Goal: Transaction & Acquisition: Purchase product/service

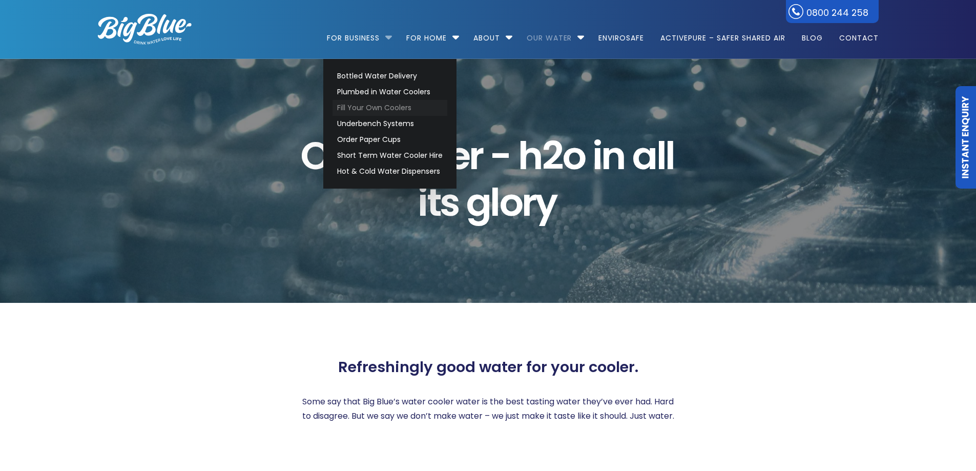
click at [370, 103] on link "Fill Your Own Coolers" at bounding box center [390, 108] width 115 height 16
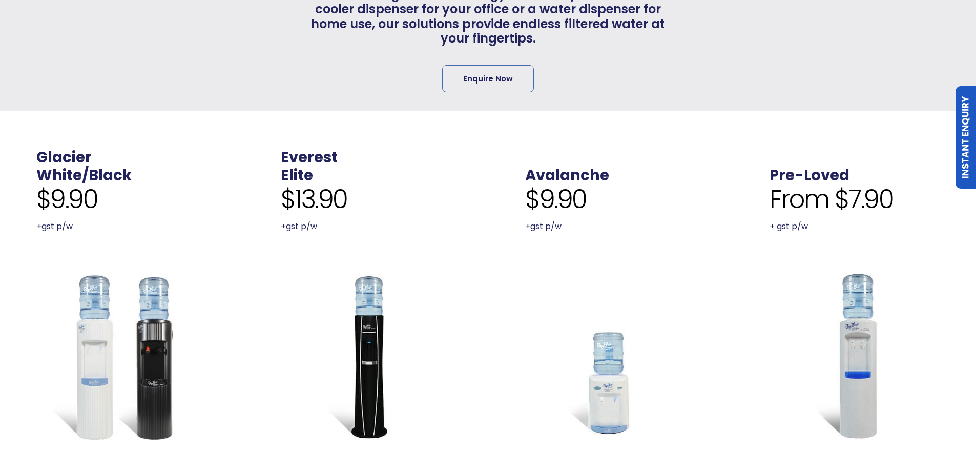
scroll to position [256, 0]
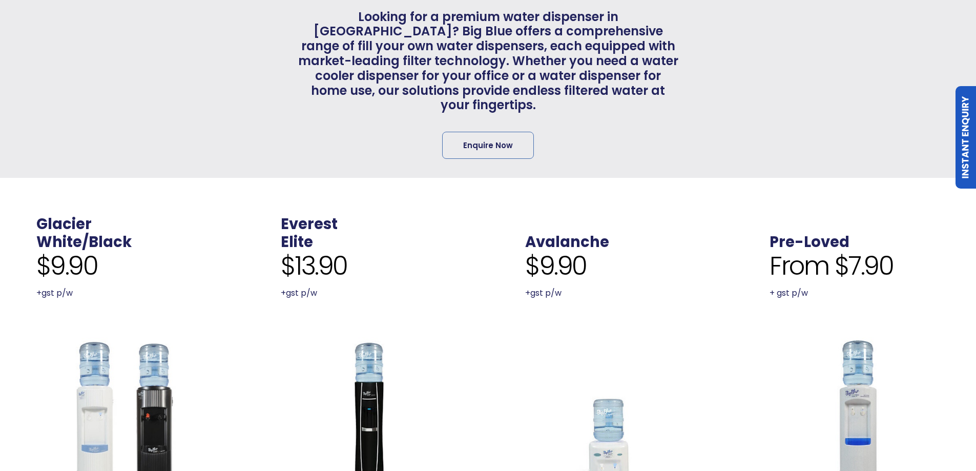
click at [93, 215] on span "Glacier" at bounding box center [83, 224] width 95 height 18
click at [77, 214] on link "Glacier" at bounding box center [63, 224] width 55 height 20
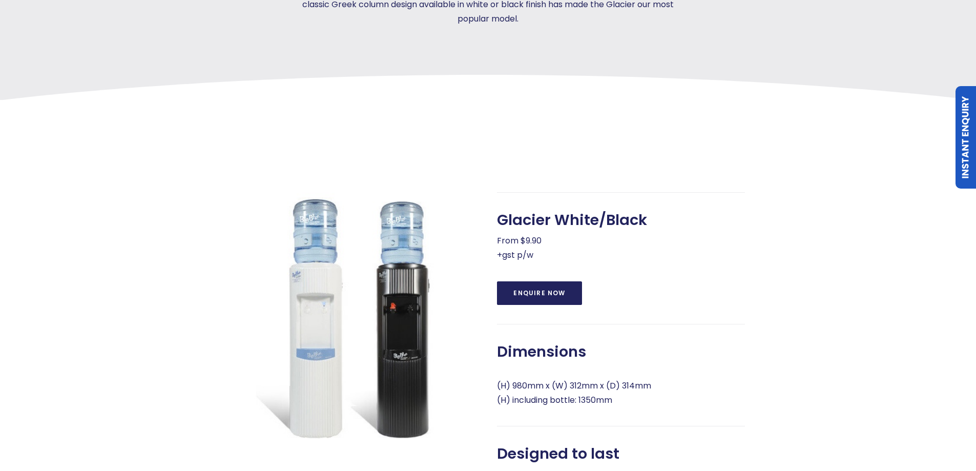
scroll to position [410, 0]
